Goal: Information Seeking & Learning: Learn about a topic

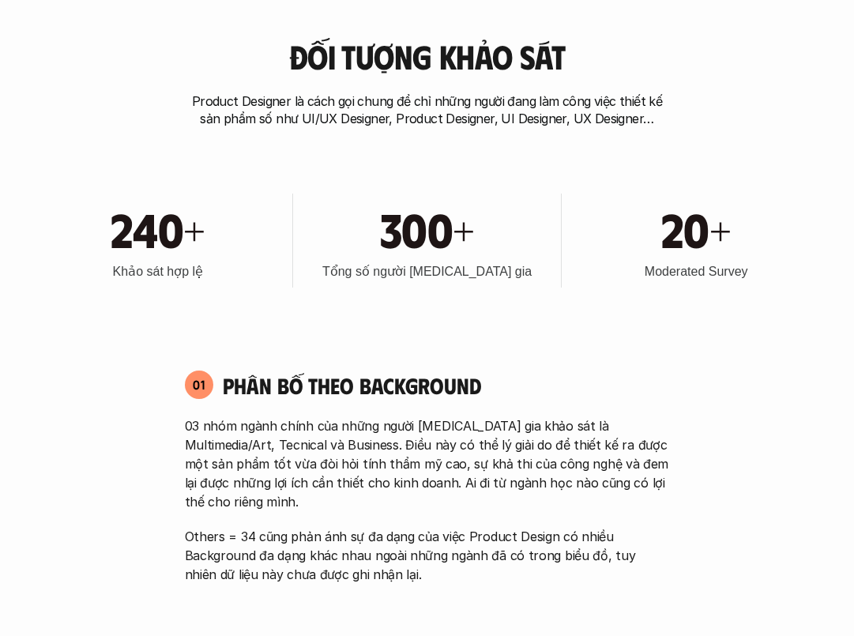
scroll to position [672, 0]
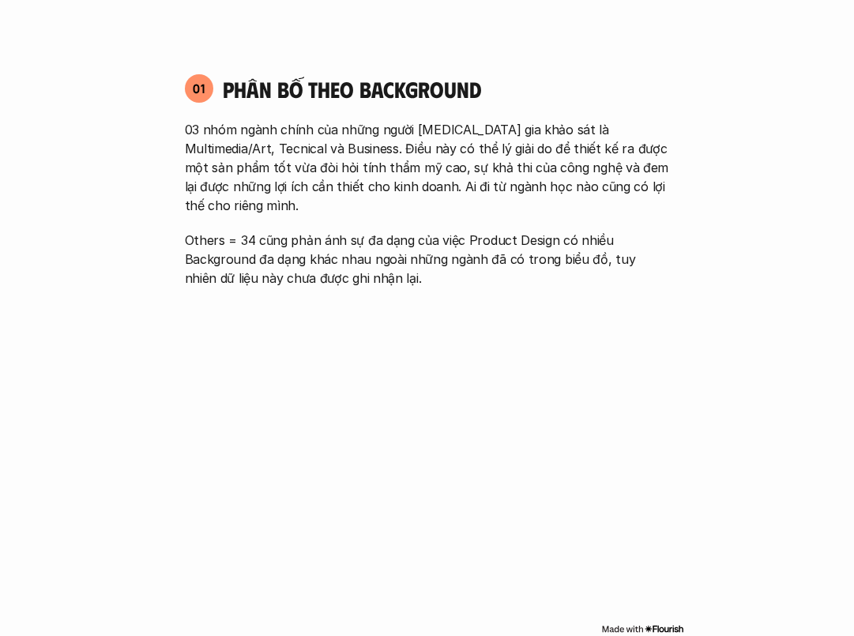
scroll to position [0, 0]
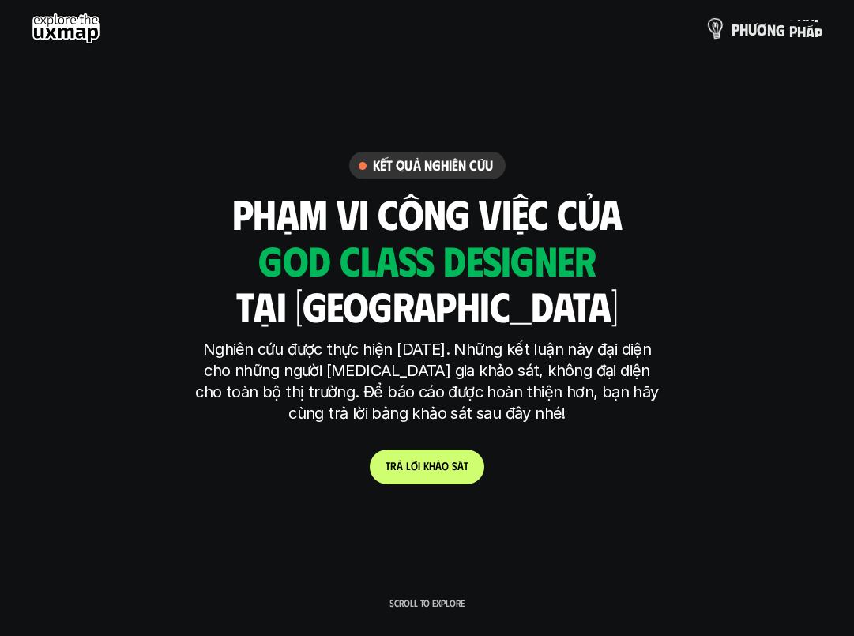
click at [769, 26] on p "p h ư ơ n g p h á p" at bounding box center [777, 28] width 91 height 17
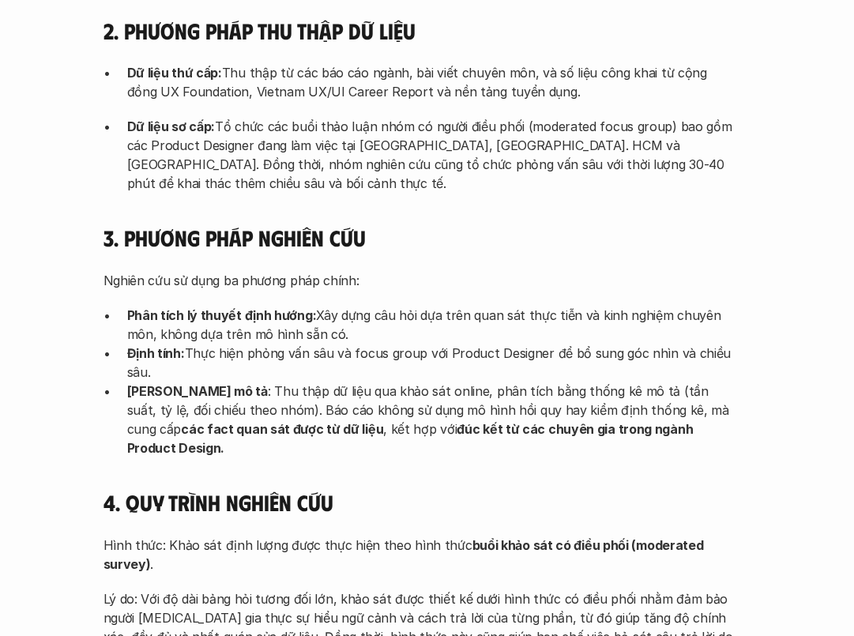
scroll to position [4104, 0]
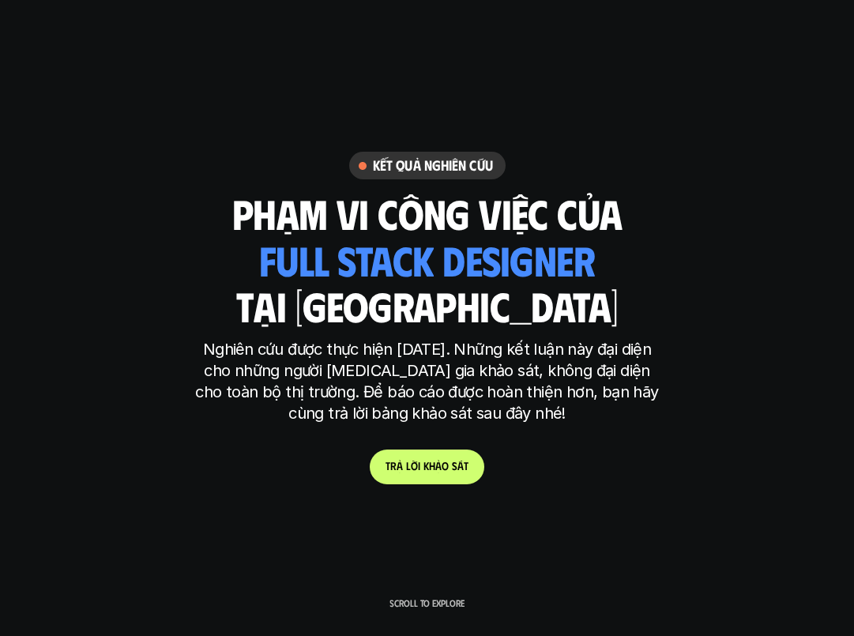
click at [610, 238] on div "phạm vi công việc của tại [GEOGRAPHIC_DATA] ui designer ui/ux designer product …" at bounding box center [427, 260] width 390 height 140
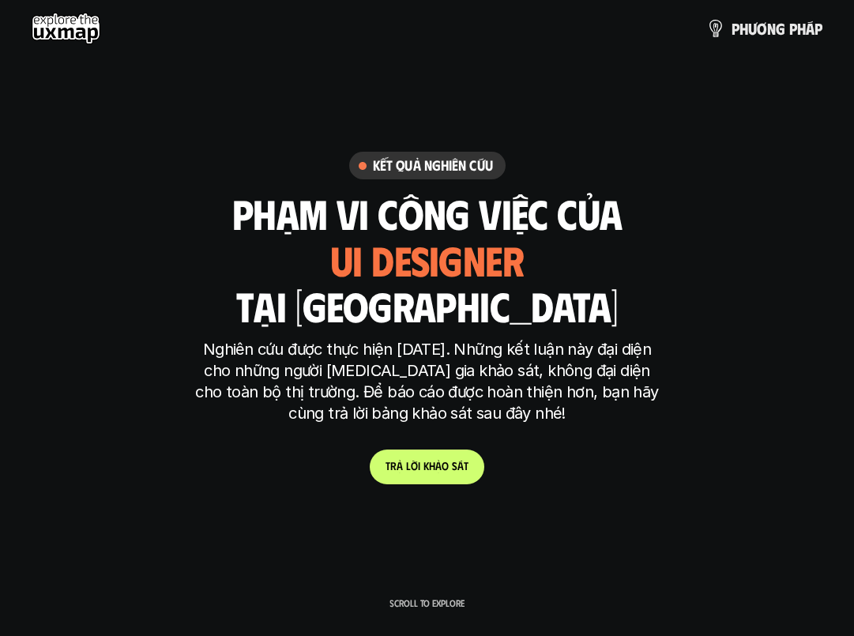
click at [70, 18] on use at bounding box center [66, 29] width 69 height 32
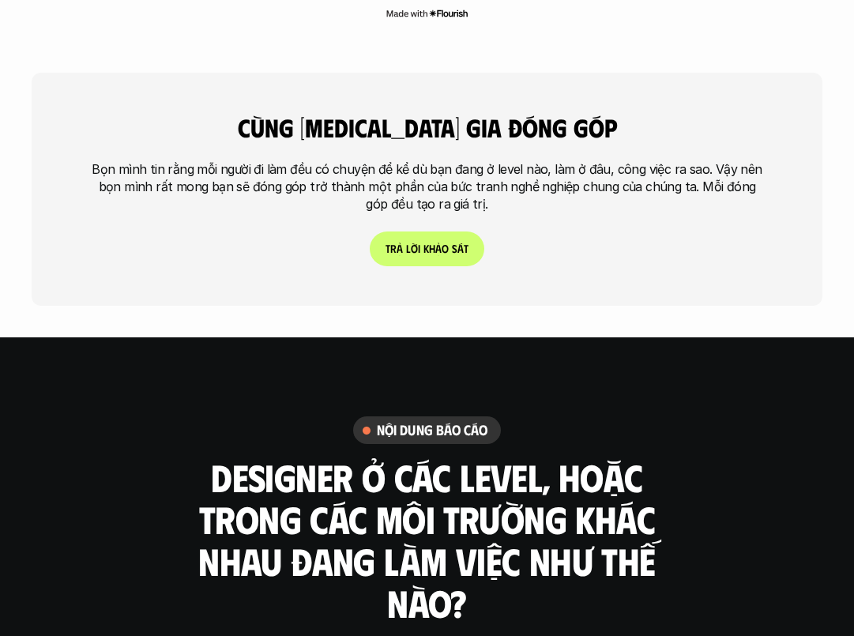
scroll to position [4069, 0]
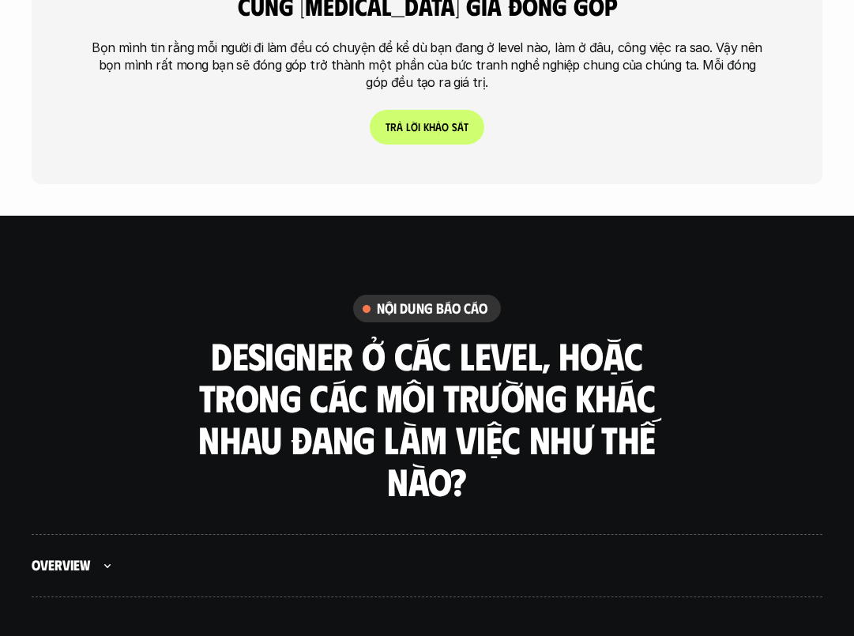
click at [441, 299] on h6 "nội dung báo cáo" at bounding box center [432, 308] width 111 height 18
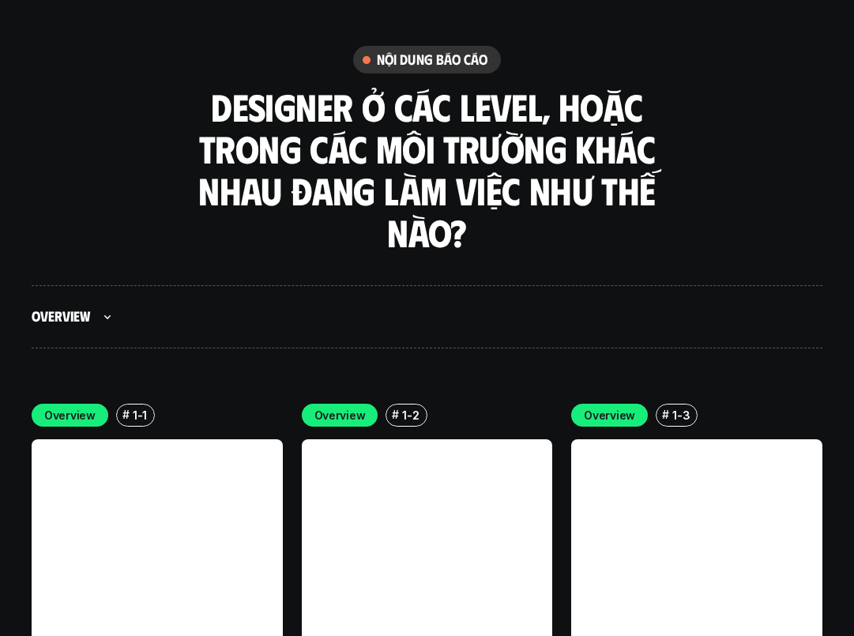
scroll to position [4379, 0]
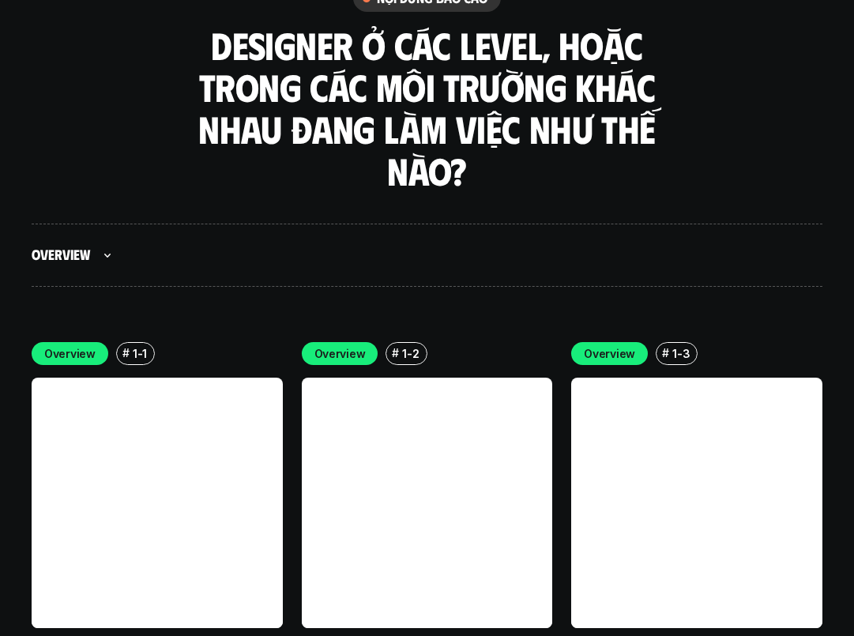
click at [94, 239] on div "Overview" at bounding box center [74, 255] width 85 height 32
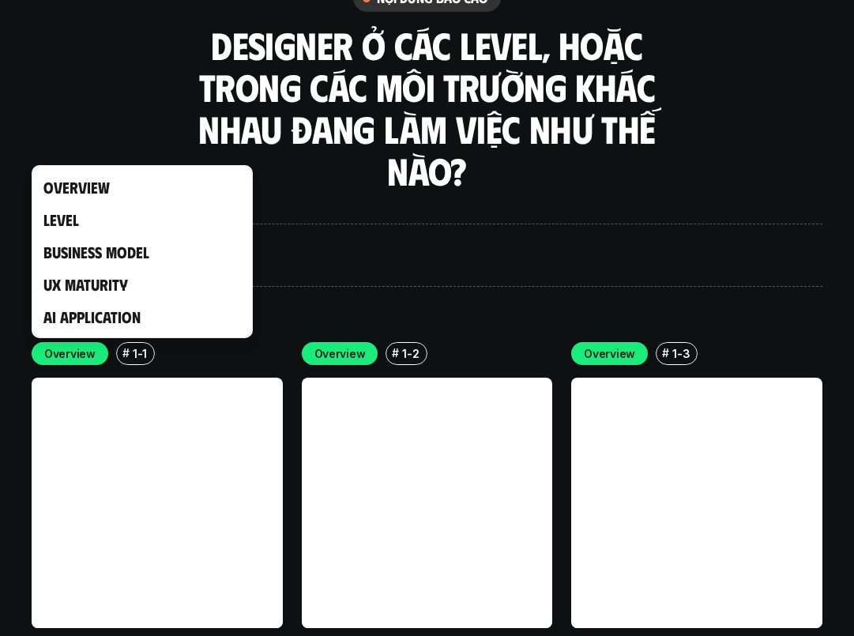
click at [226, 140] on div at bounding box center [427, 318] width 854 height 636
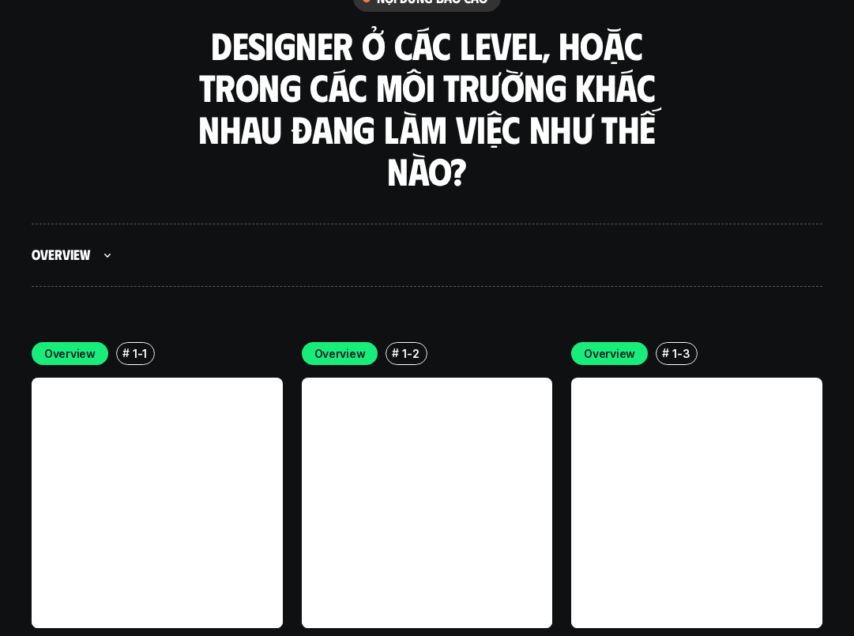
click at [191, 424] on link at bounding box center [157, 503] width 251 height 251
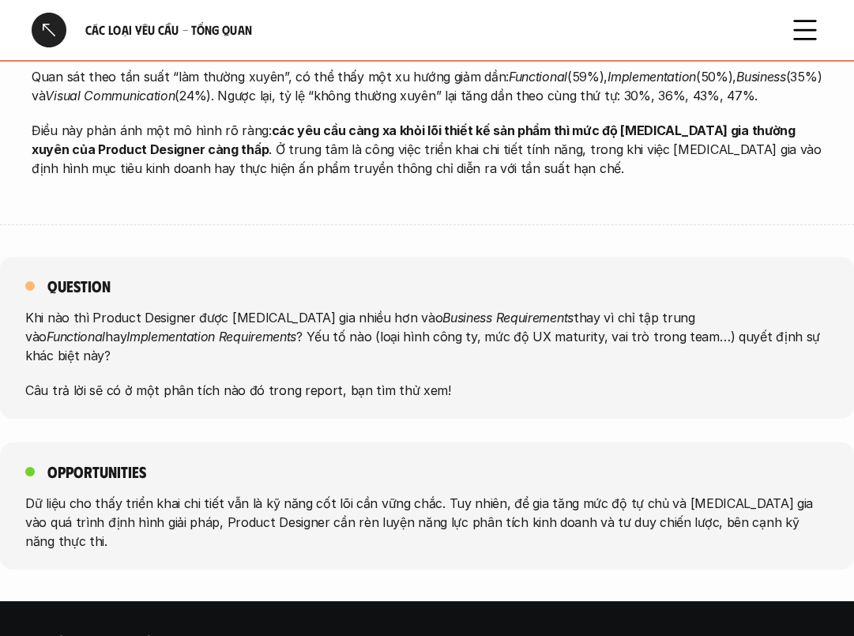
scroll to position [1419, 0]
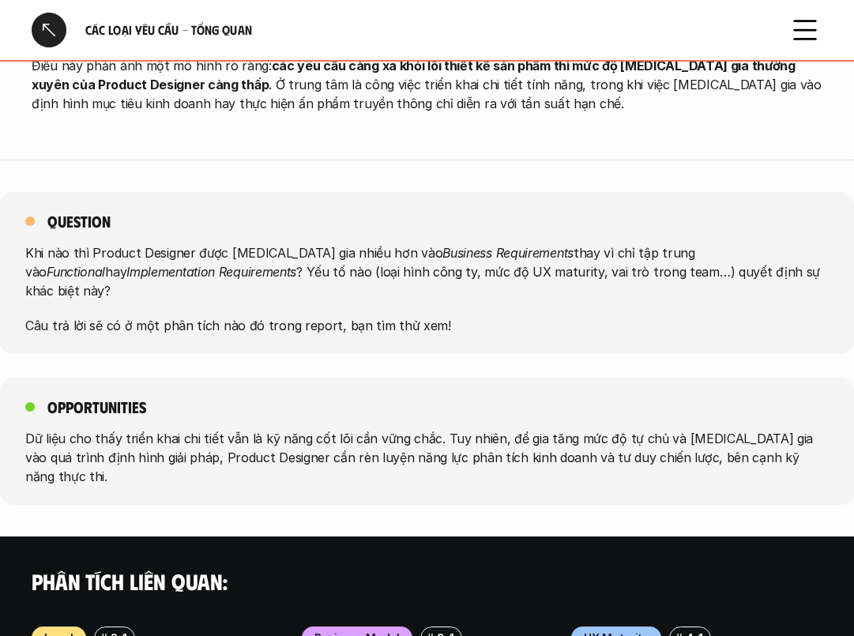
click at [351, 316] on p "Câu trả lời sẽ có ở một phân tích nào đó trong report, bạn tìm thử xem!" at bounding box center [427, 325] width 804 height 19
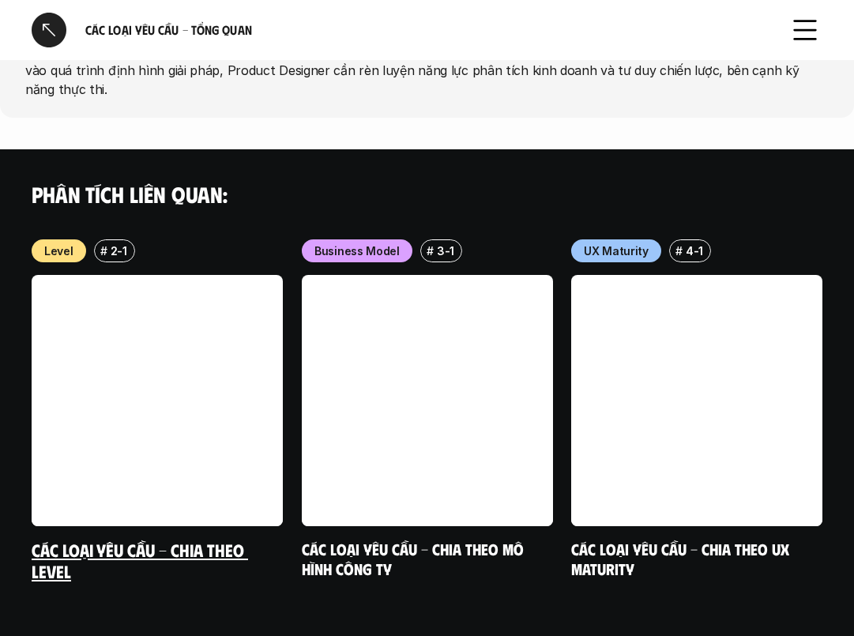
scroll to position [1819, 0]
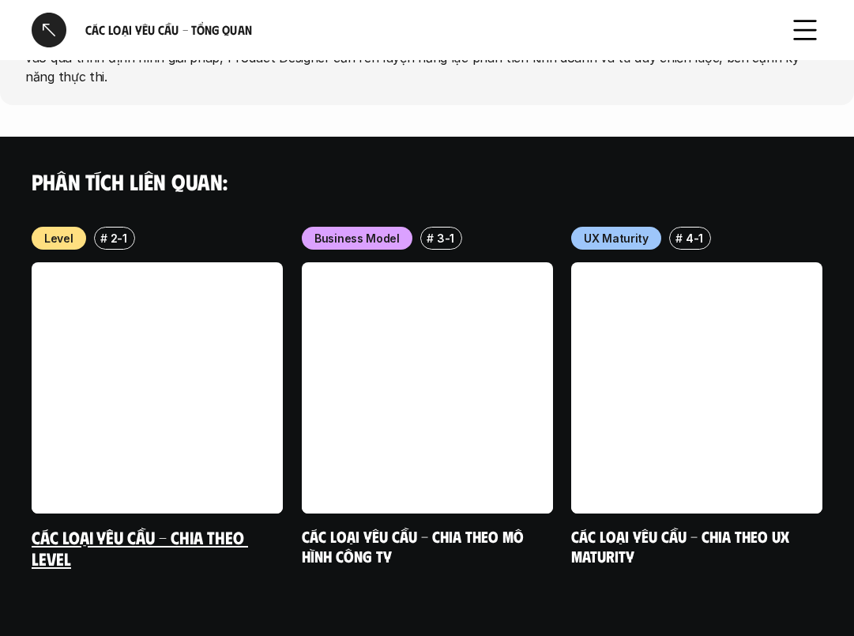
click at [159, 405] on link at bounding box center [157, 387] width 251 height 251
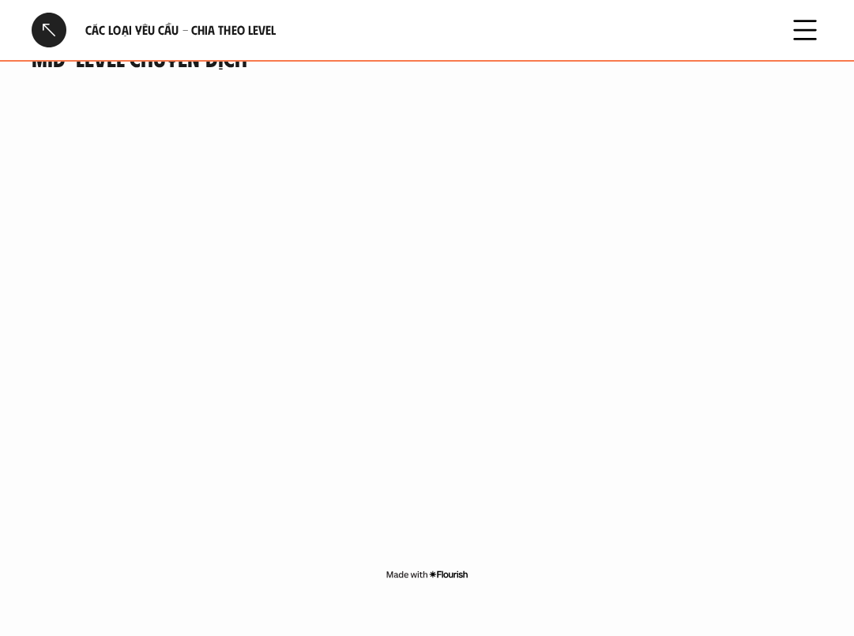
scroll to position [2623, 0]
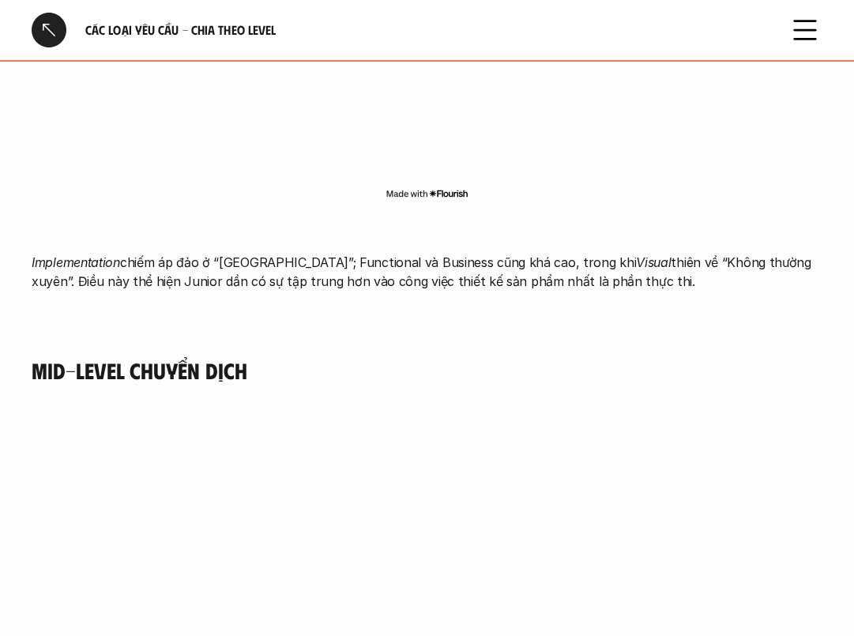
click at [798, 32] on icon at bounding box center [805, 30] width 35 height 35
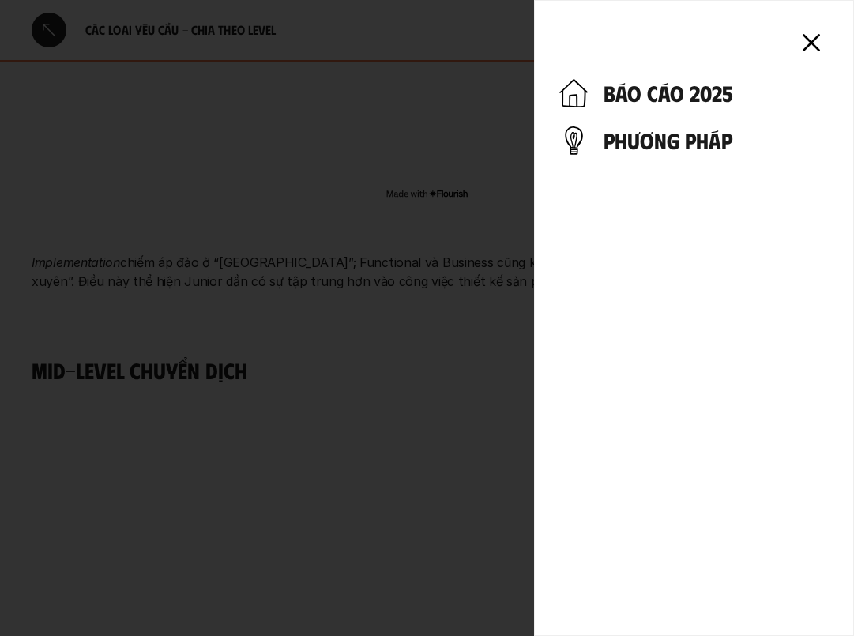
click at [626, 88] on h4 "báo cáo 2025" at bounding box center [716, 93] width 225 height 27
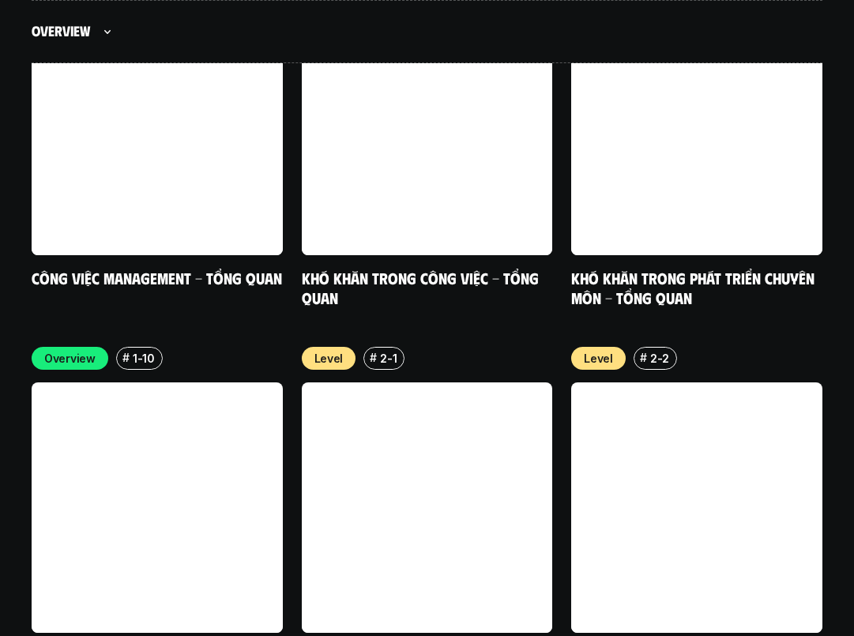
scroll to position [5480, 0]
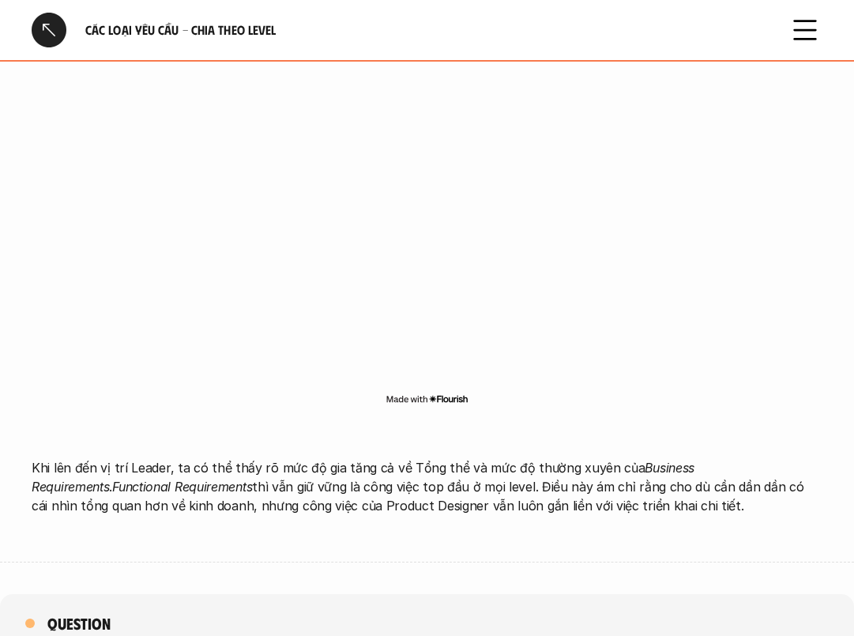
scroll to position [4622, 0]
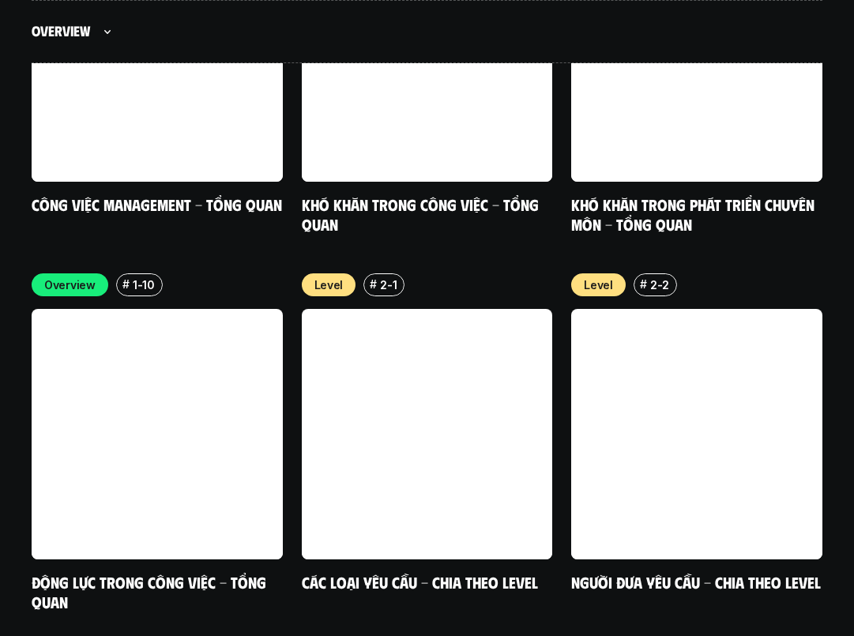
scroll to position [5588, 0]
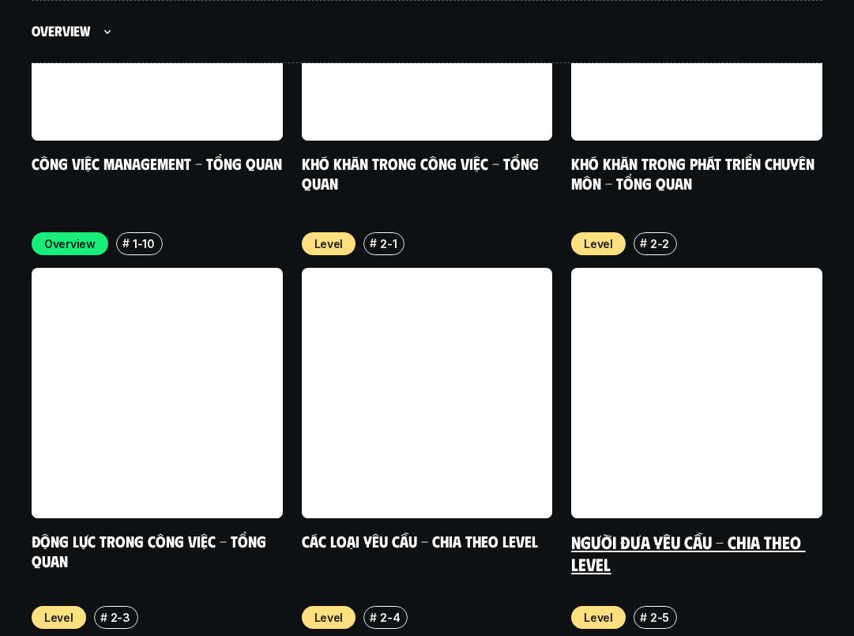
click at [669, 531] on link "Người đưa yêu cầu - Chia theo Level" at bounding box center [688, 552] width 234 height 43
